Goal: Information Seeking & Learning: Learn about a topic

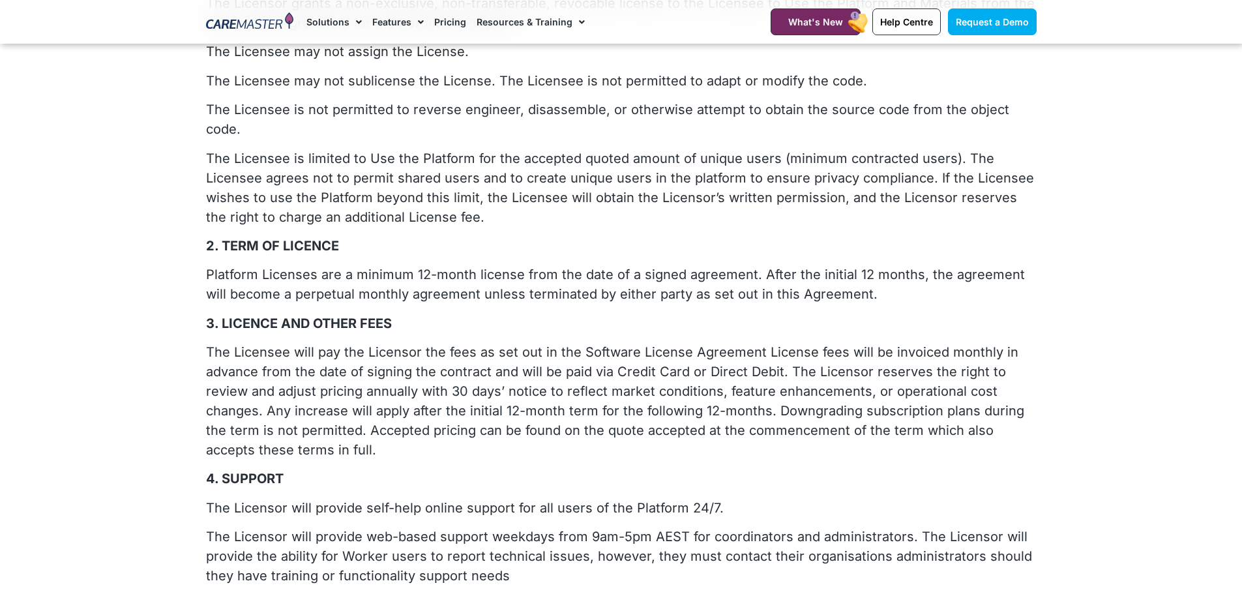
scroll to position [130, 0]
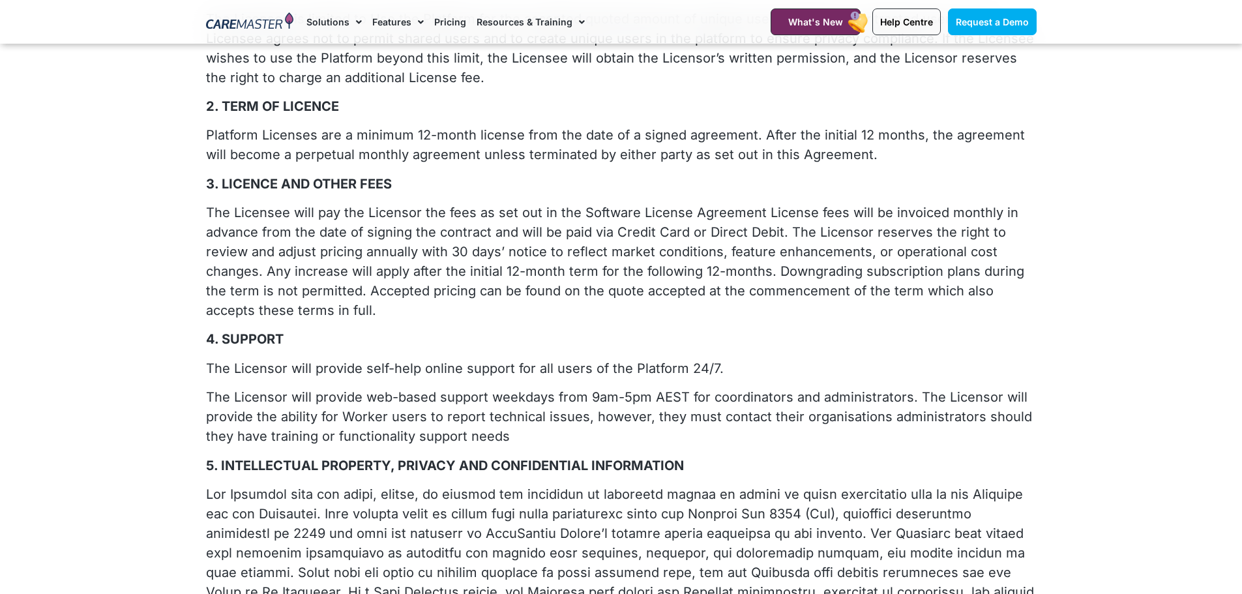
scroll to position [522, 0]
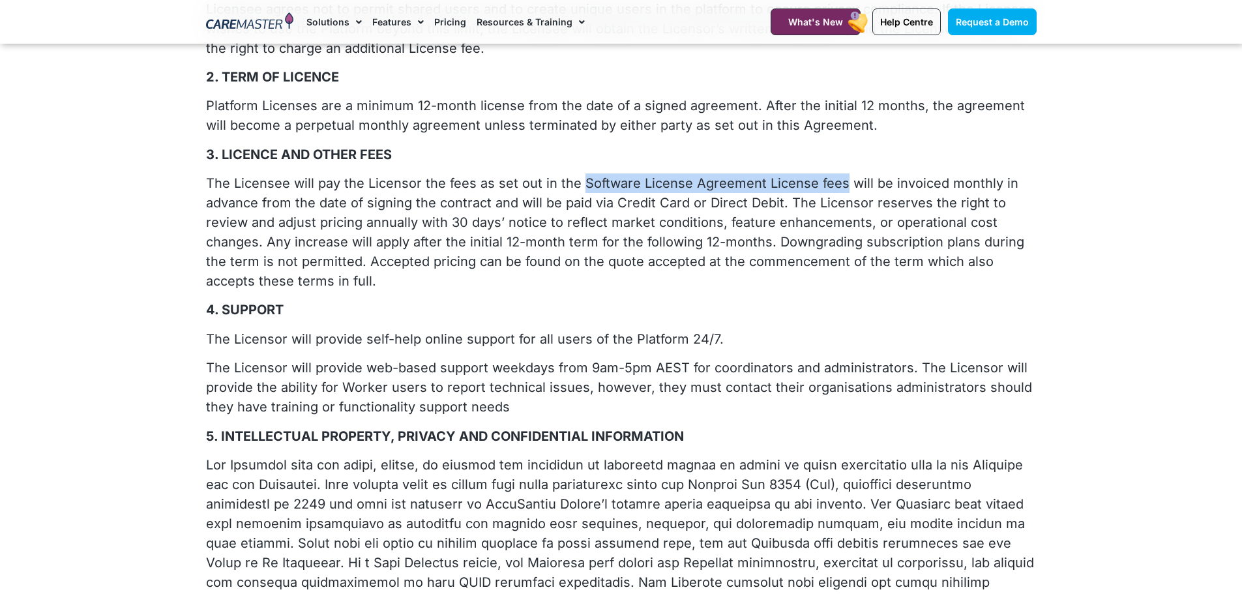
drag, startPoint x: 578, startPoint y: 161, endPoint x: 835, endPoint y: 168, distance: 256.4
click at [835, 173] on p "The Licensee will pay the Licensor the fees as set out in the Software License …" at bounding box center [621, 231] width 831 height 117
copy p "Software License Agreement License fees"
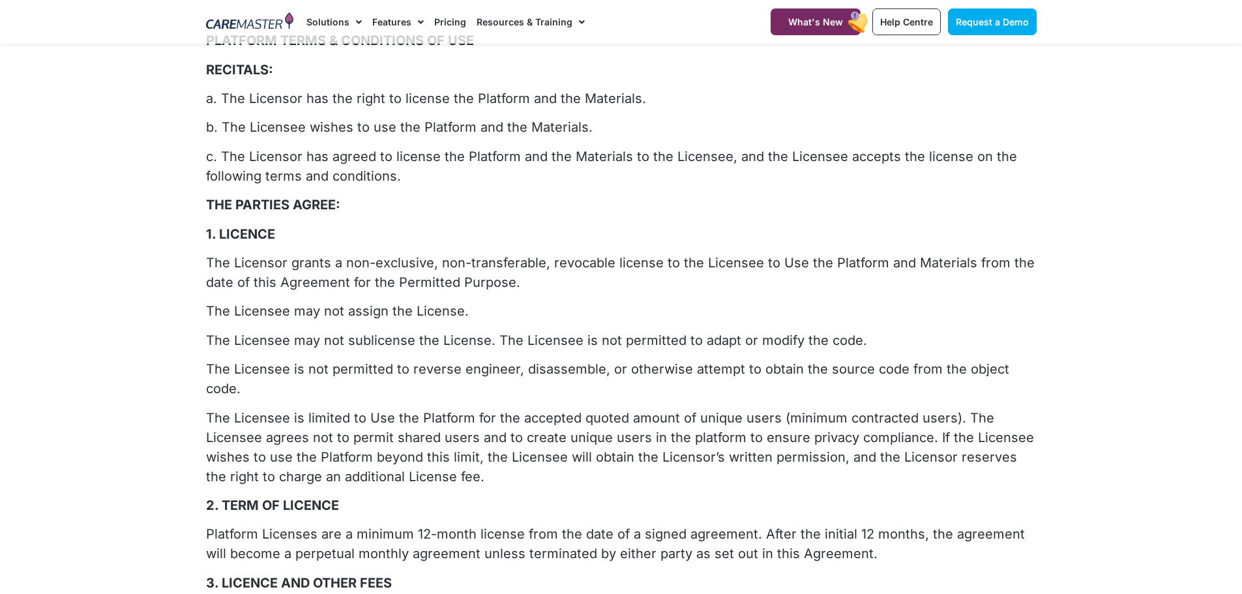
scroll to position [456, 0]
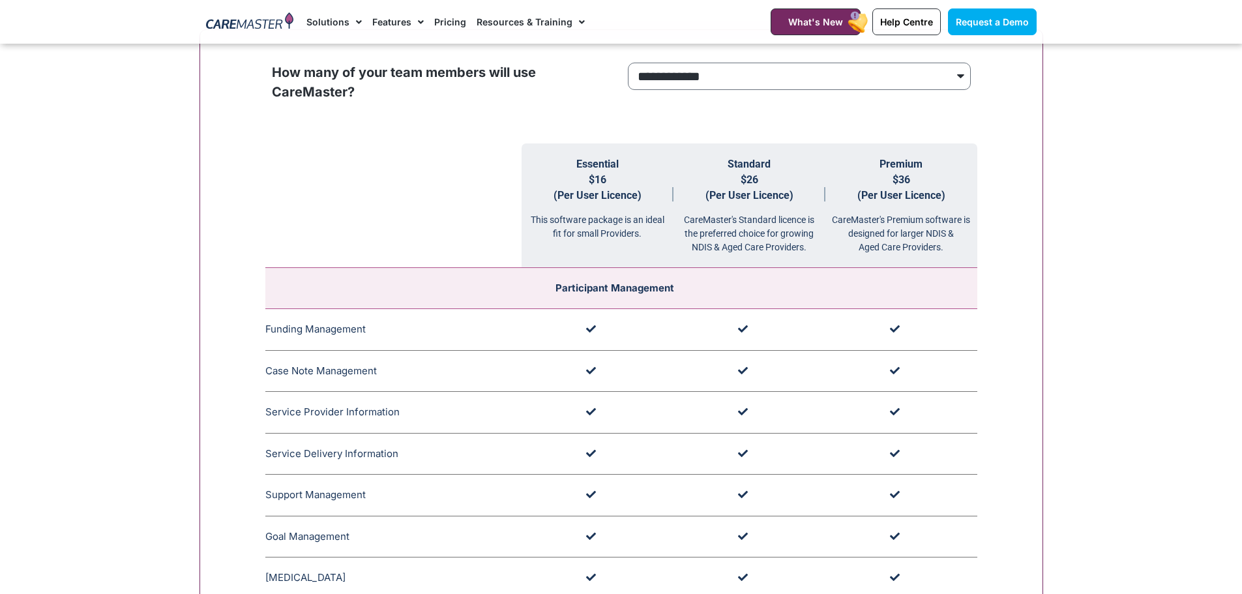
scroll to position [1304, 0]
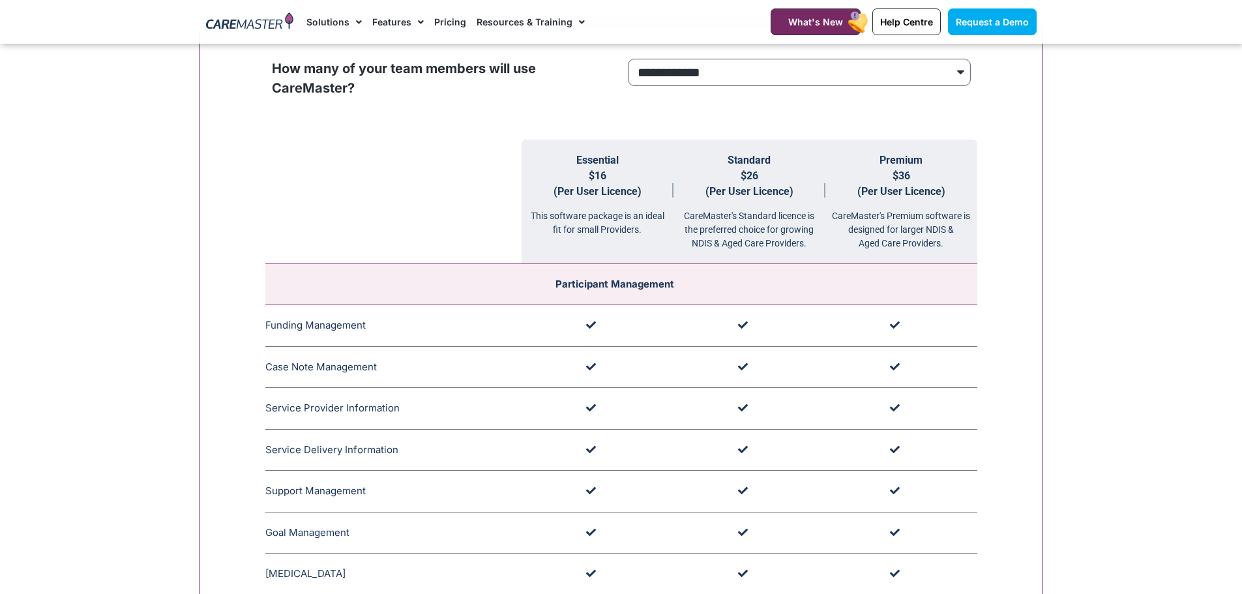
click at [792, 70] on select "**********" at bounding box center [799, 72] width 343 height 27
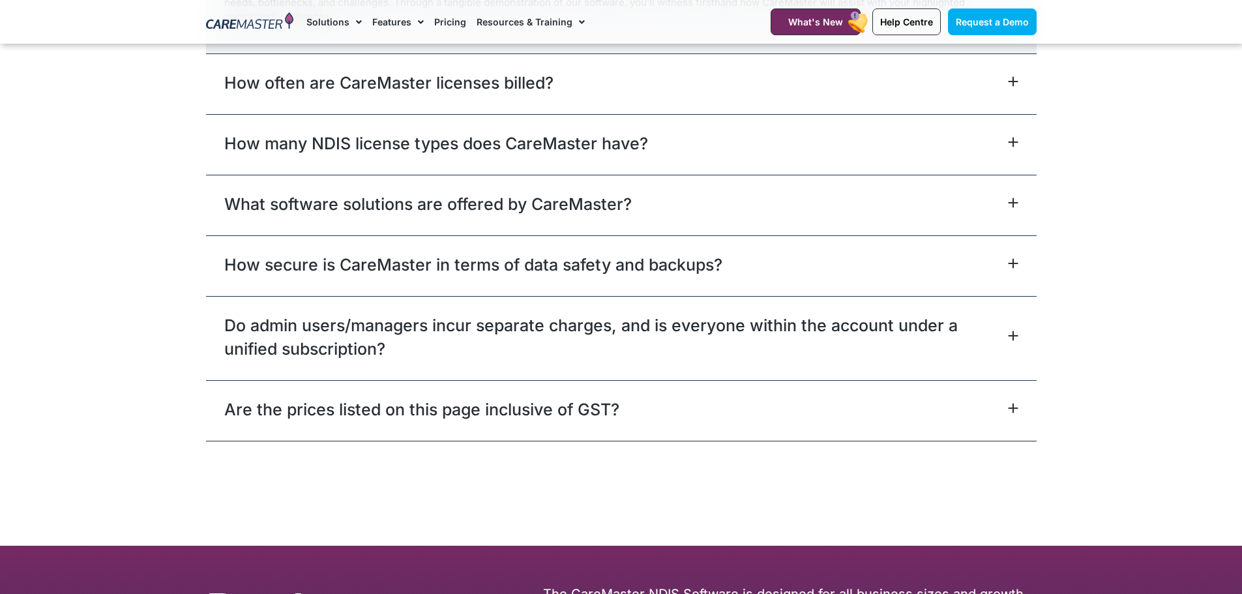
scroll to position [5934, 0]
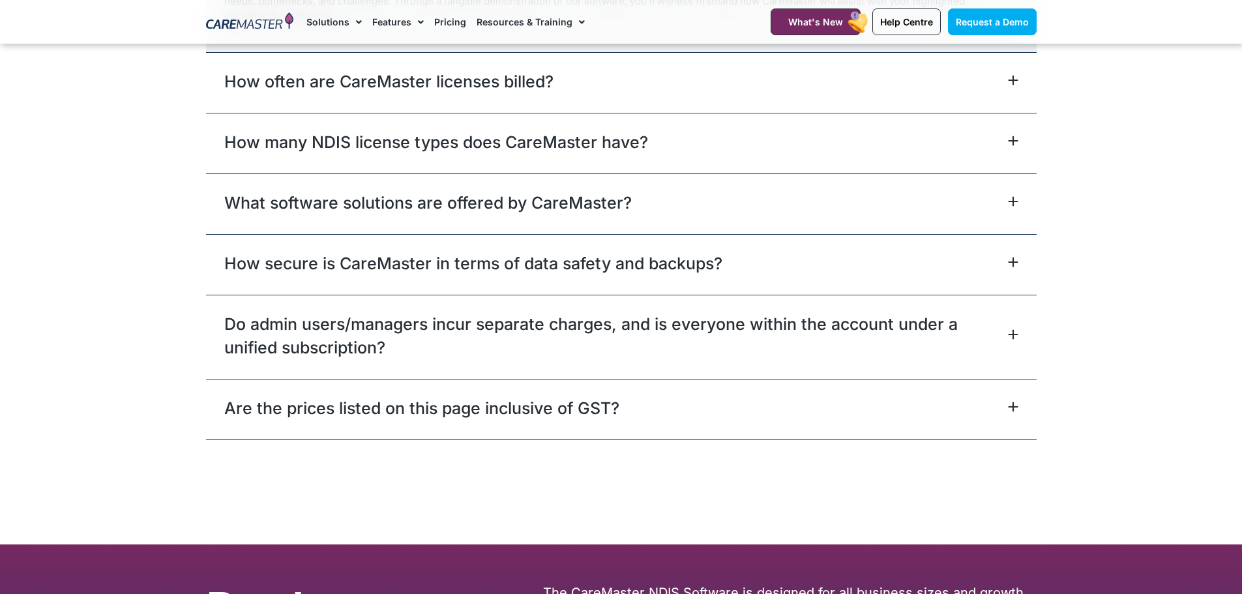
click at [1011, 84] on icon at bounding box center [1013, 80] width 10 height 10
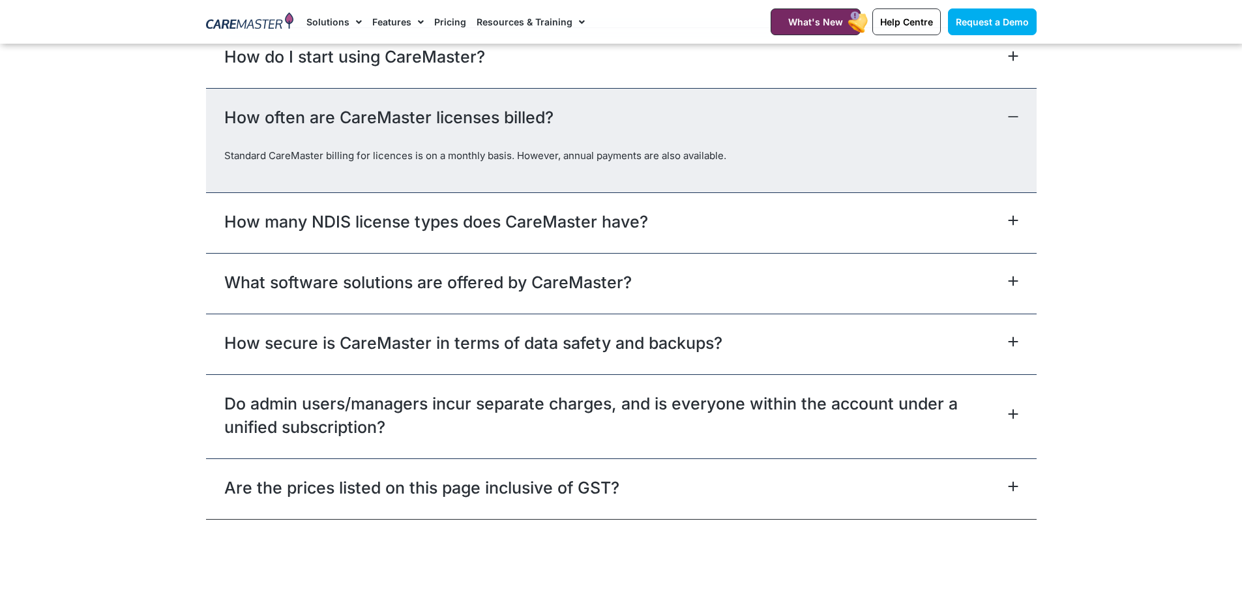
scroll to position [5763, 0]
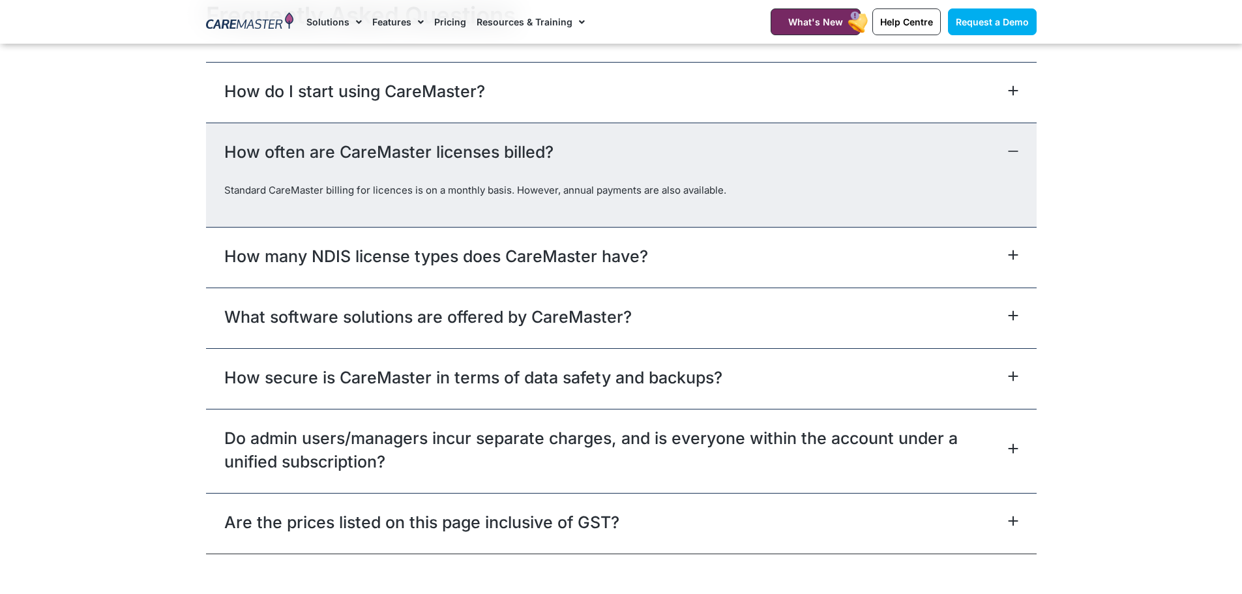
click at [1013, 151] on icon at bounding box center [1013, 151] width 8 height 0
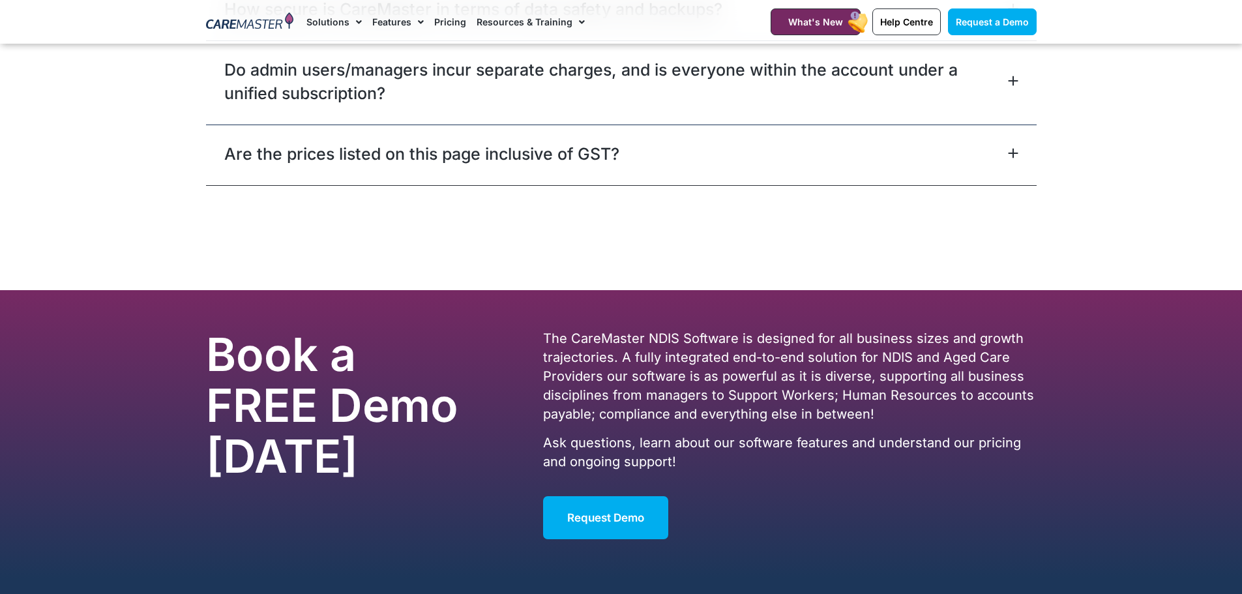
scroll to position [6089, 0]
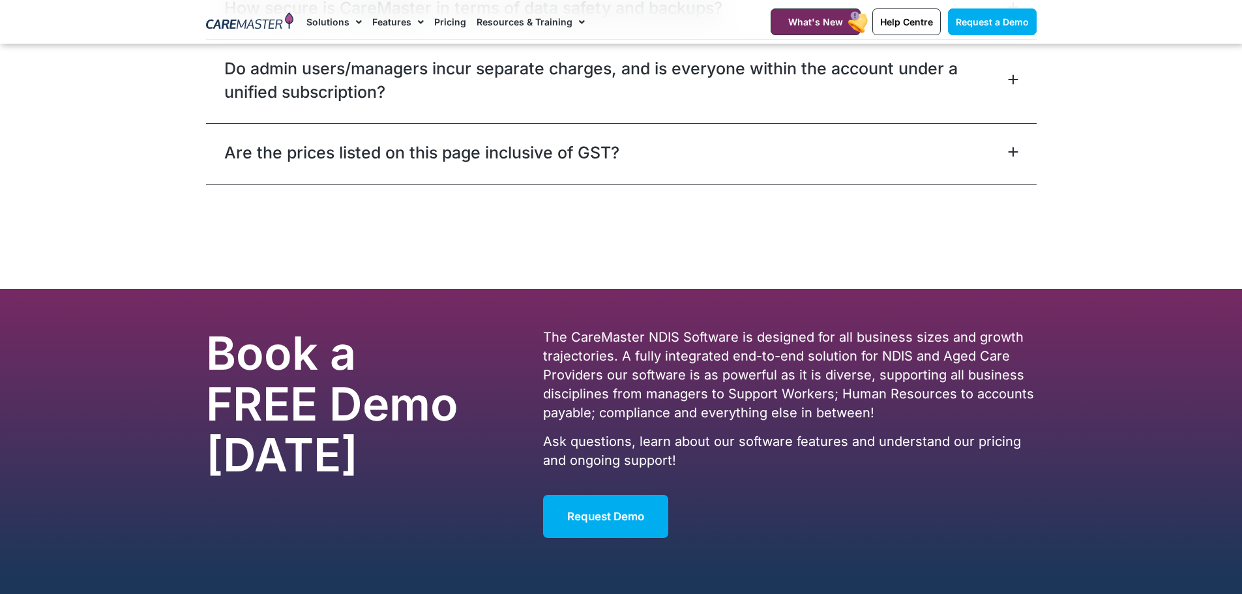
click at [1011, 153] on icon at bounding box center [1013, 151] width 8 height 8
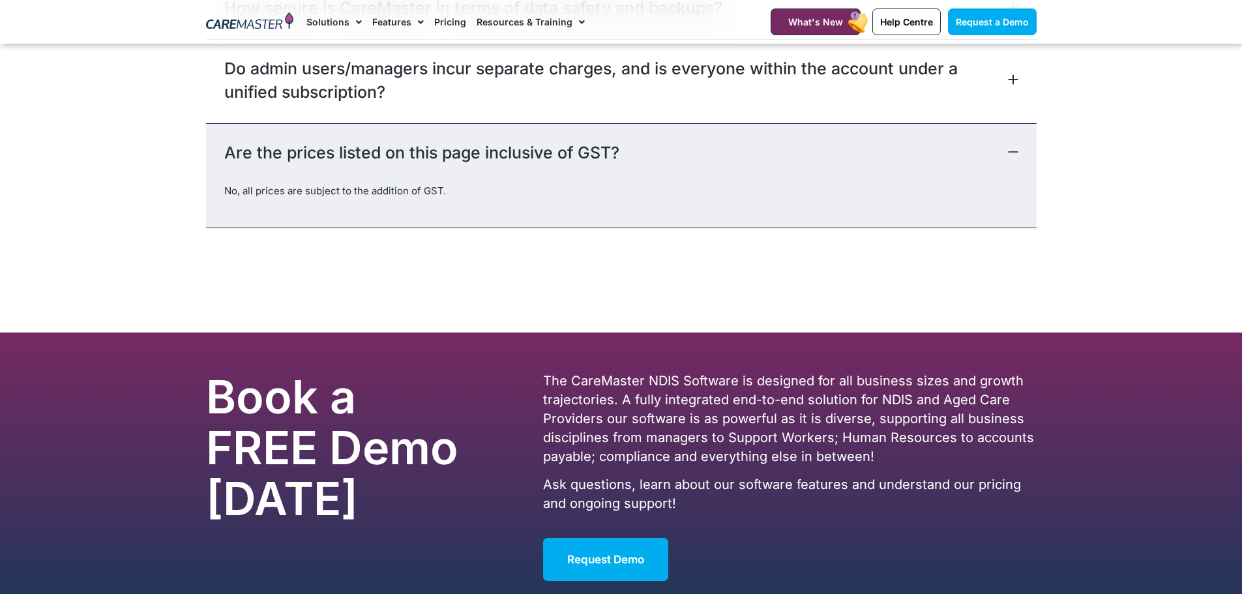
click at [1011, 152] on icon at bounding box center [1013, 152] width 8 height 0
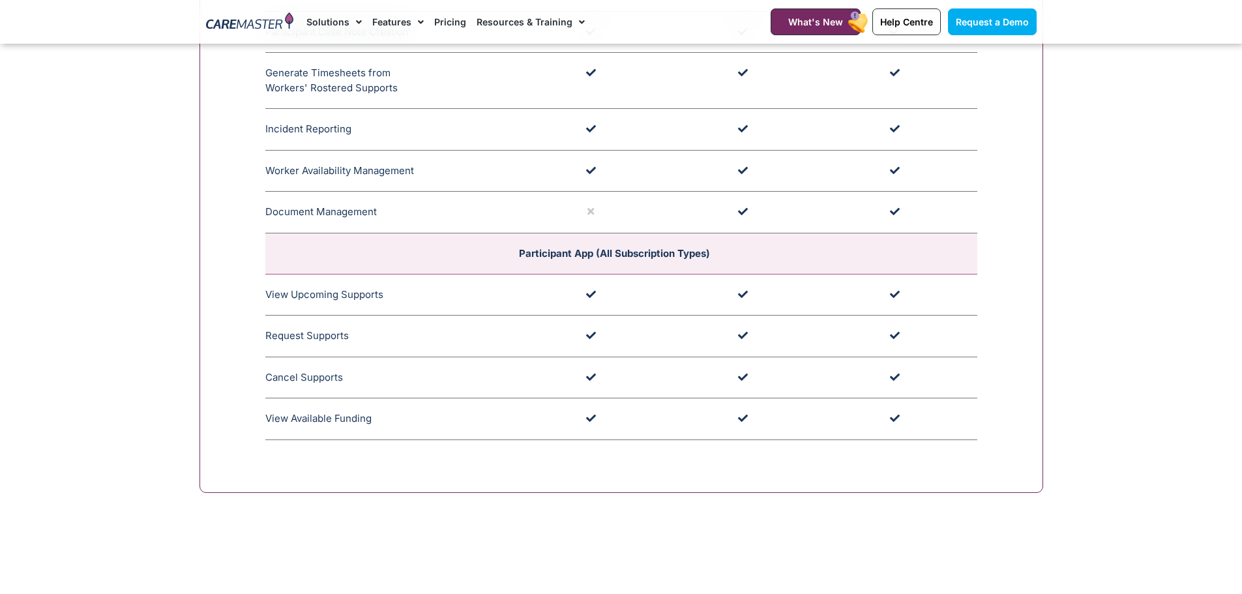
scroll to position [3456, 0]
